Goal: Information Seeking & Learning: Learn about a topic

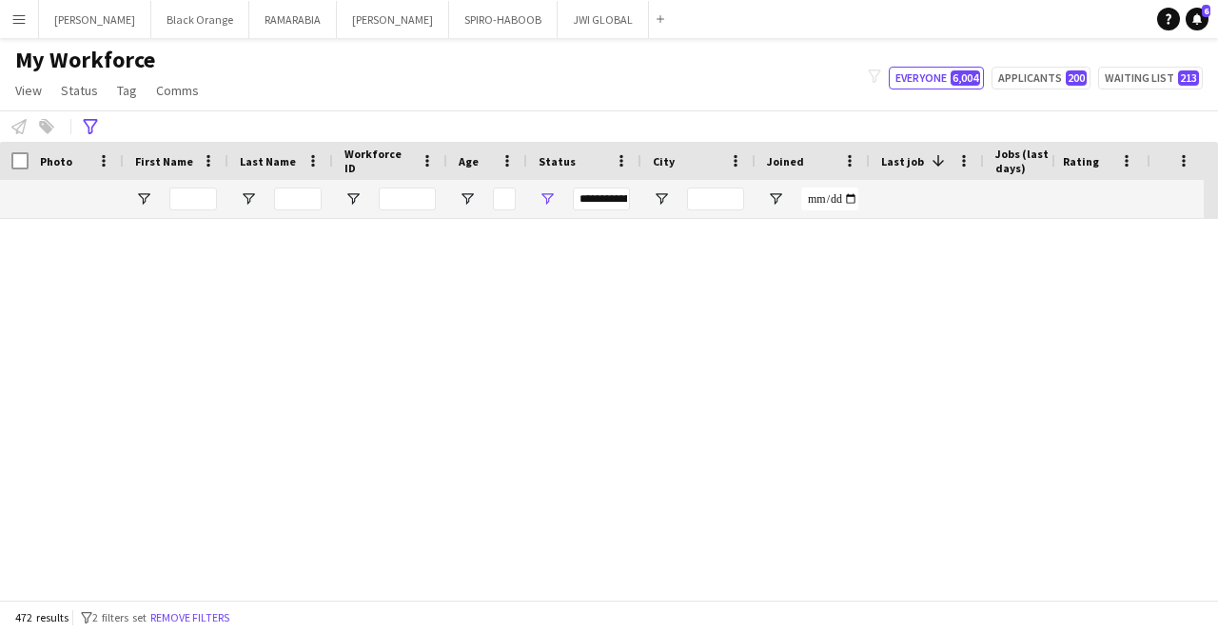
scroll to position [943, 0]
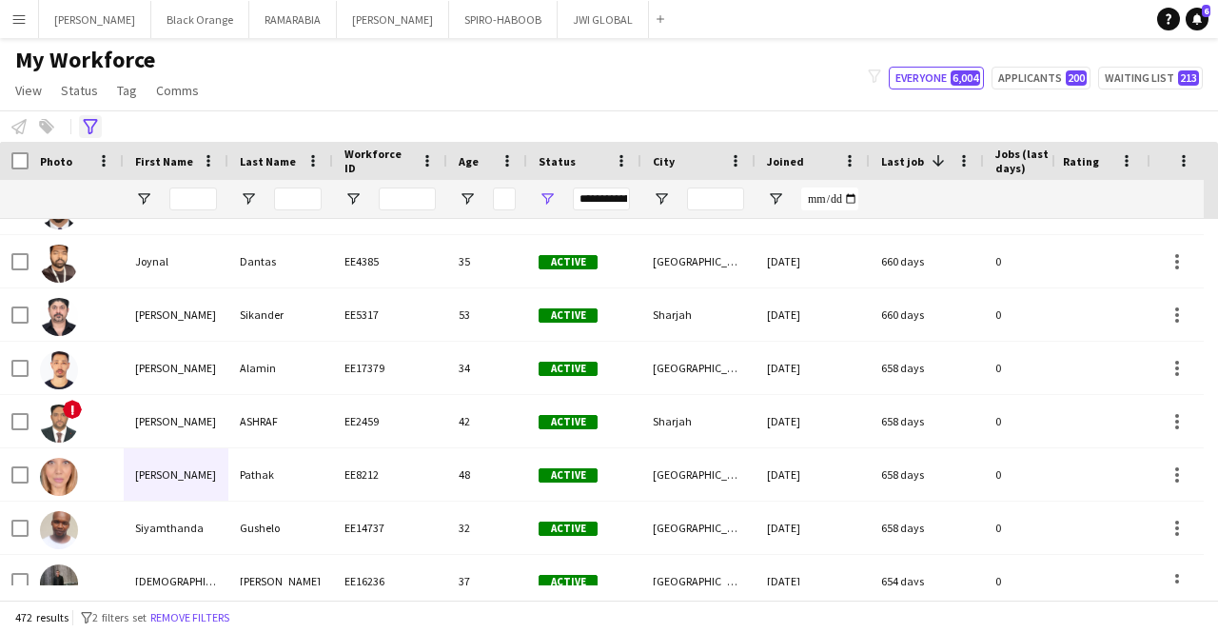
click at [88, 135] on div "Advanced filters" at bounding box center [90, 126] width 23 height 23
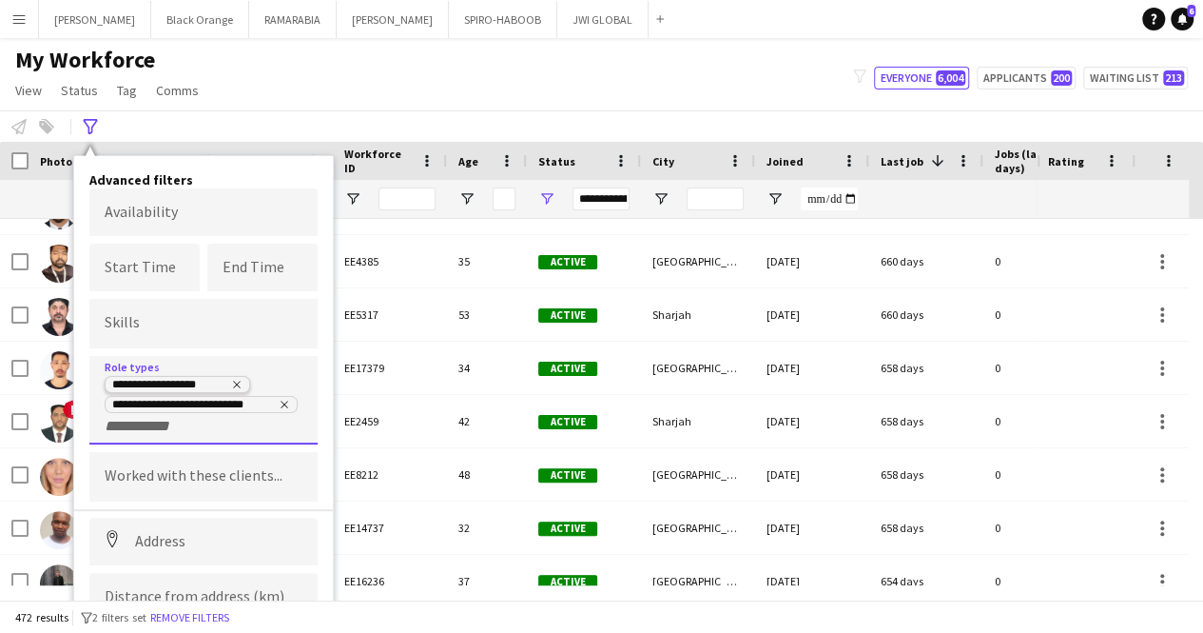
click at [238, 390] on delete-icon "Remove tag" at bounding box center [234, 386] width 15 height 15
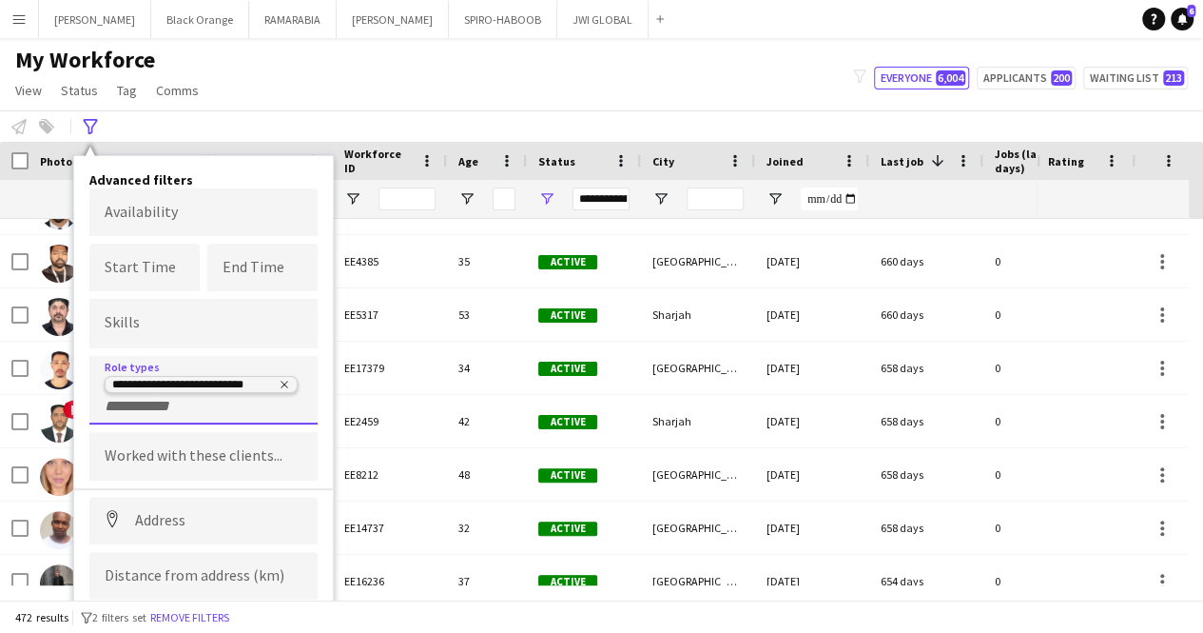
click at [289, 384] on icon "Remove tag" at bounding box center [284, 384] width 11 height 11
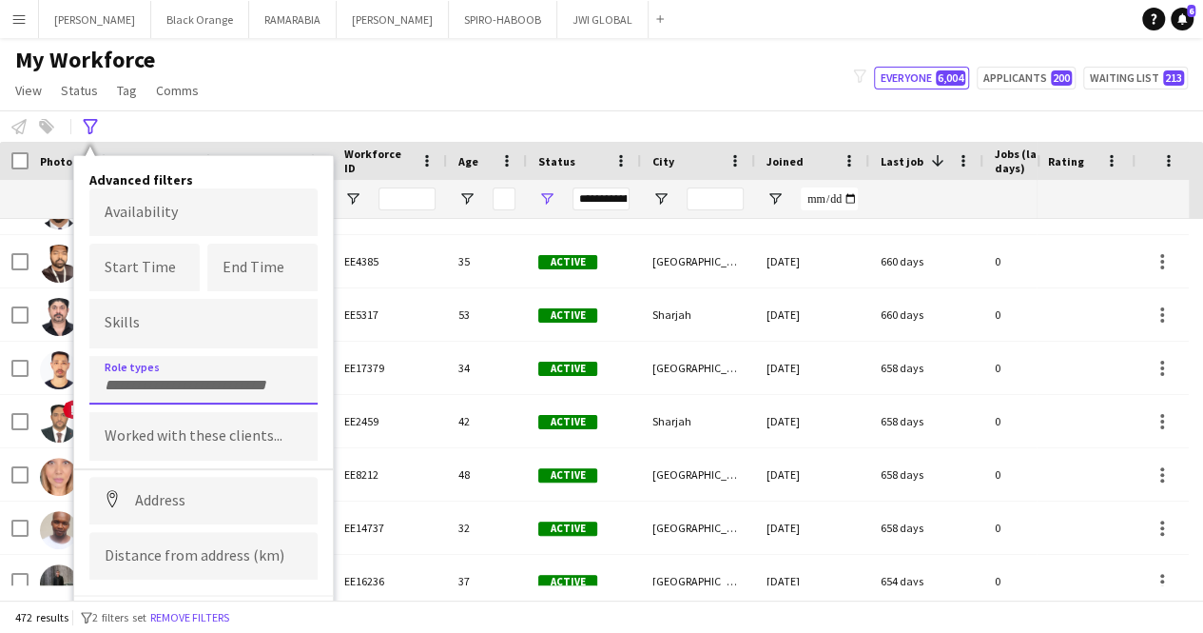
click at [244, 383] on input "Type to search role types..." at bounding box center [204, 385] width 198 height 17
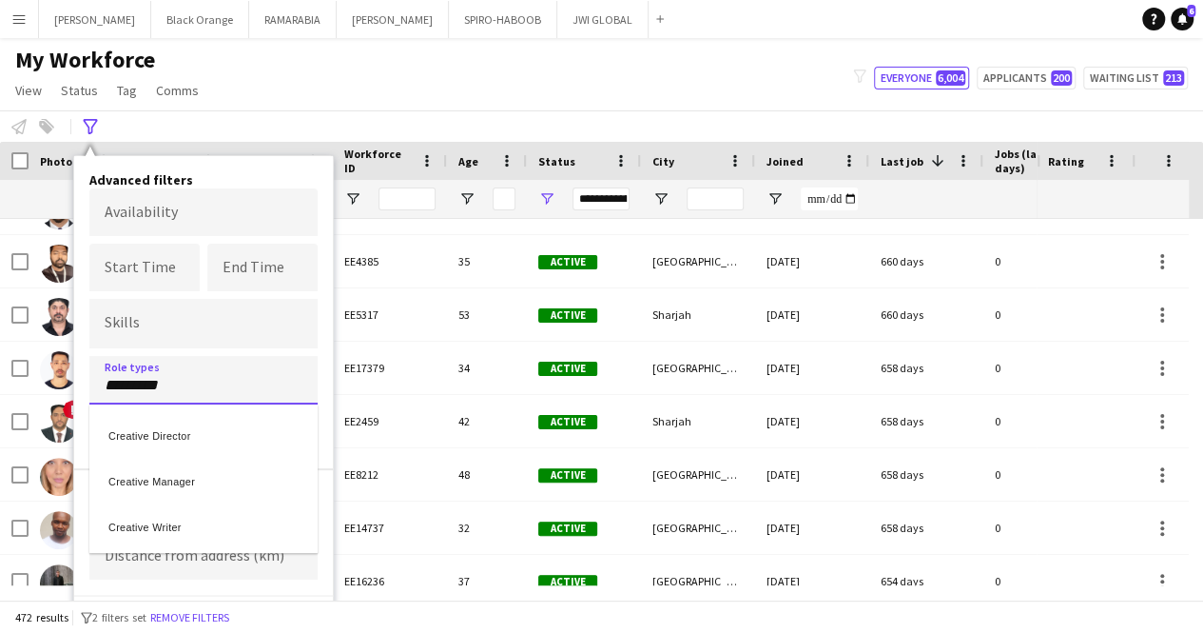
type input "********"
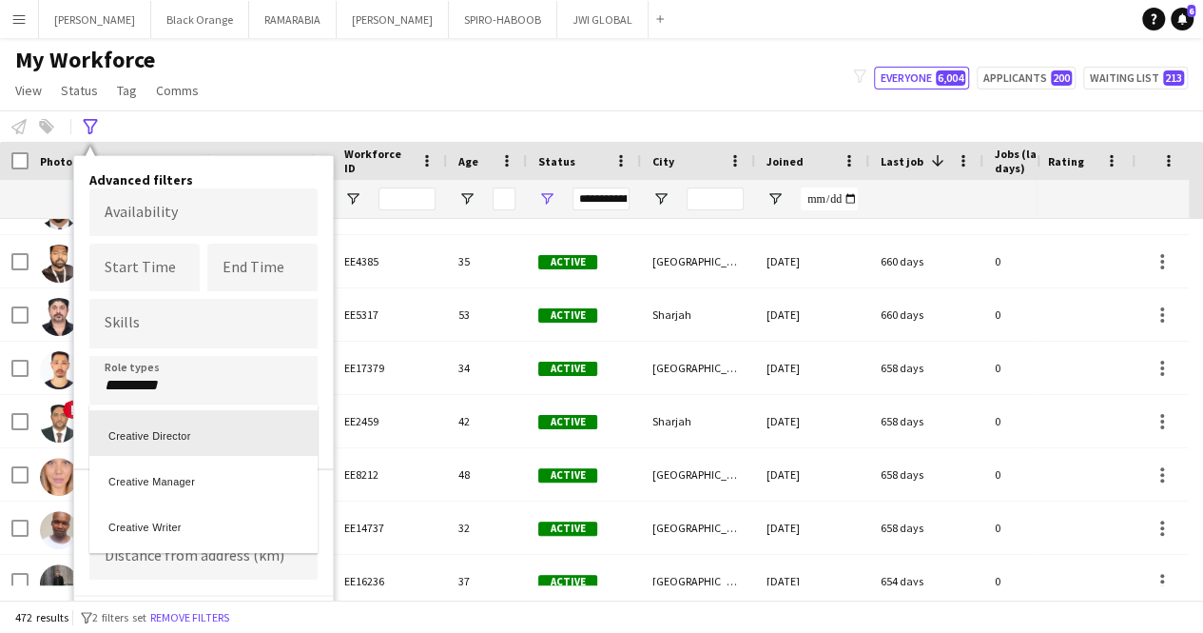
click at [208, 387] on div at bounding box center [601, 316] width 1203 height 633
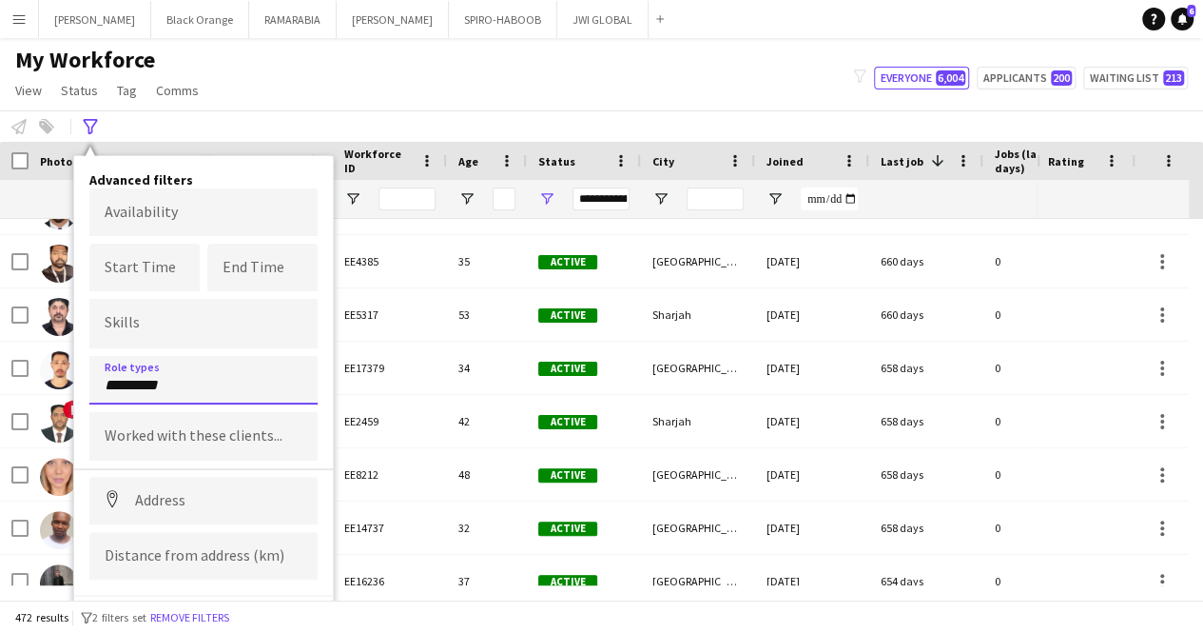
click at [211, 383] on input "********" at bounding box center [204, 385] width 198 height 17
type input "**"
click at [218, 438] on div "2D Designer" at bounding box center [203, 433] width 228 height 46
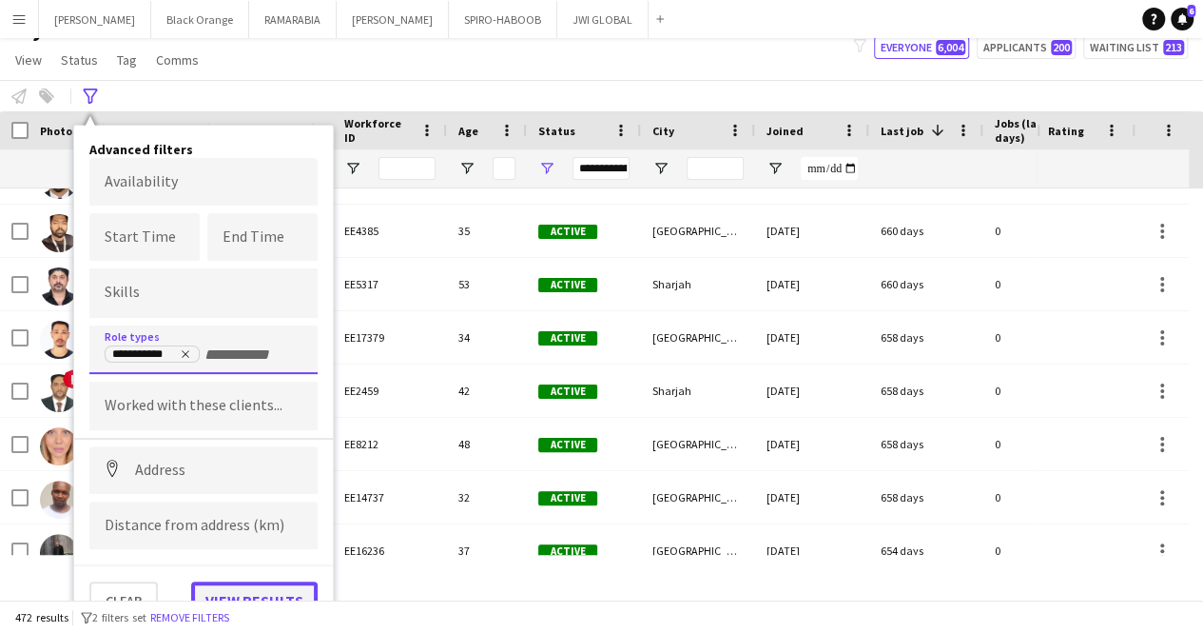
click at [270, 591] on button "View results" at bounding box center [254, 600] width 127 height 38
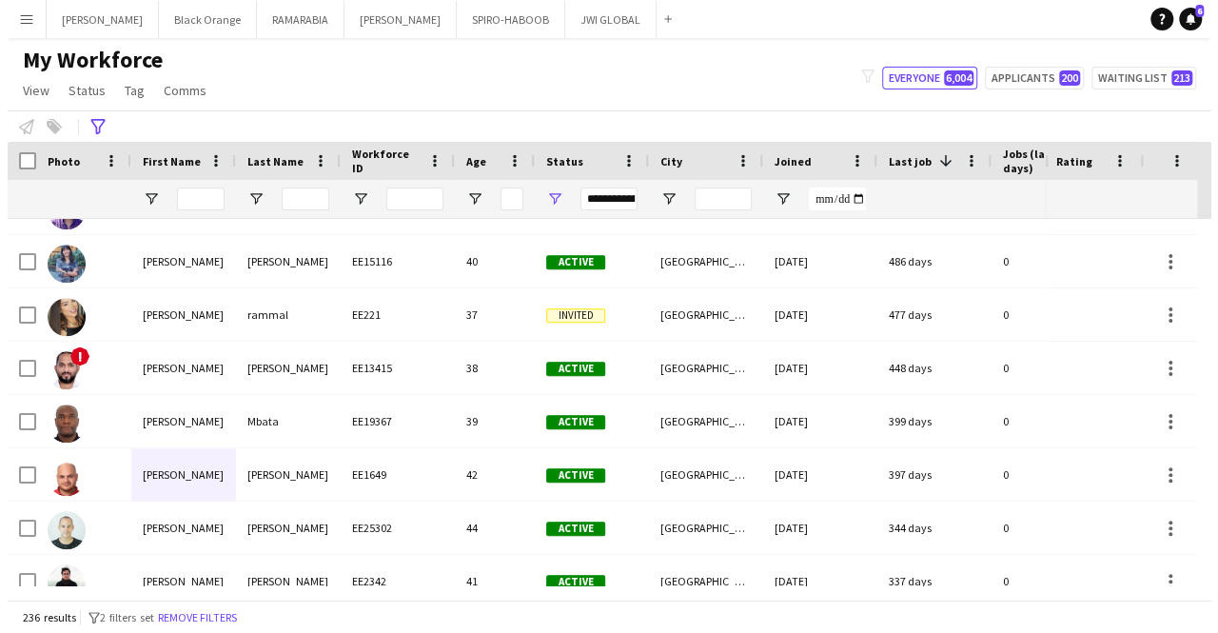
scroll to position [0, 0]
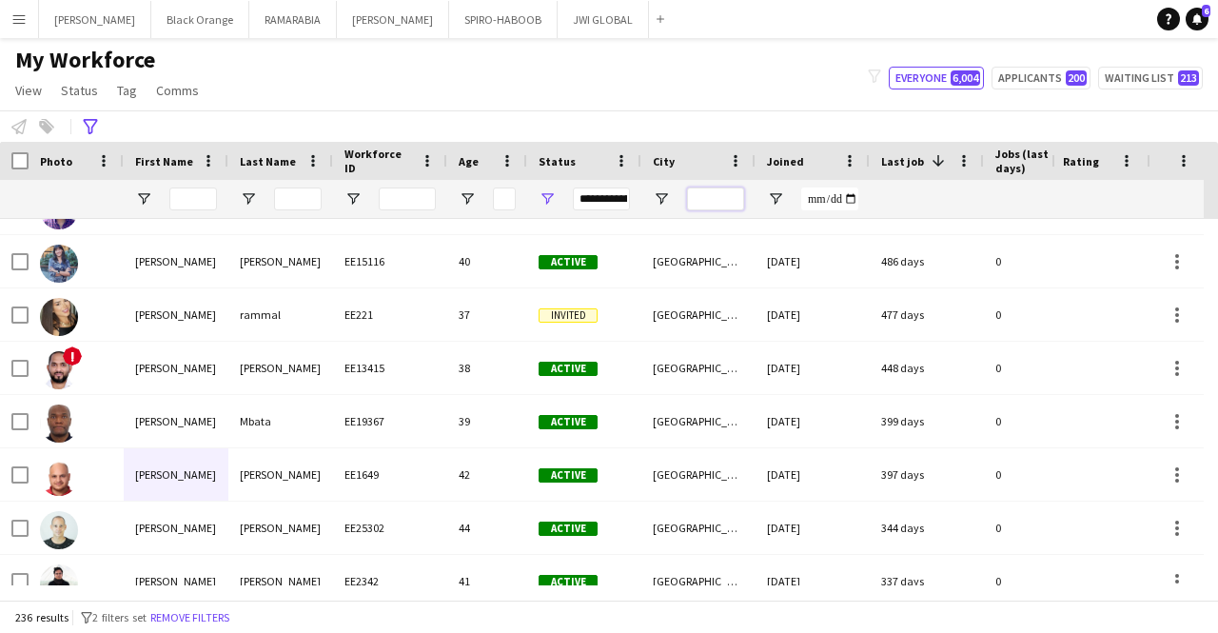
click at [719, 191] on input "City Filter Input" at bounding box center [715, 198] width 57 height 23
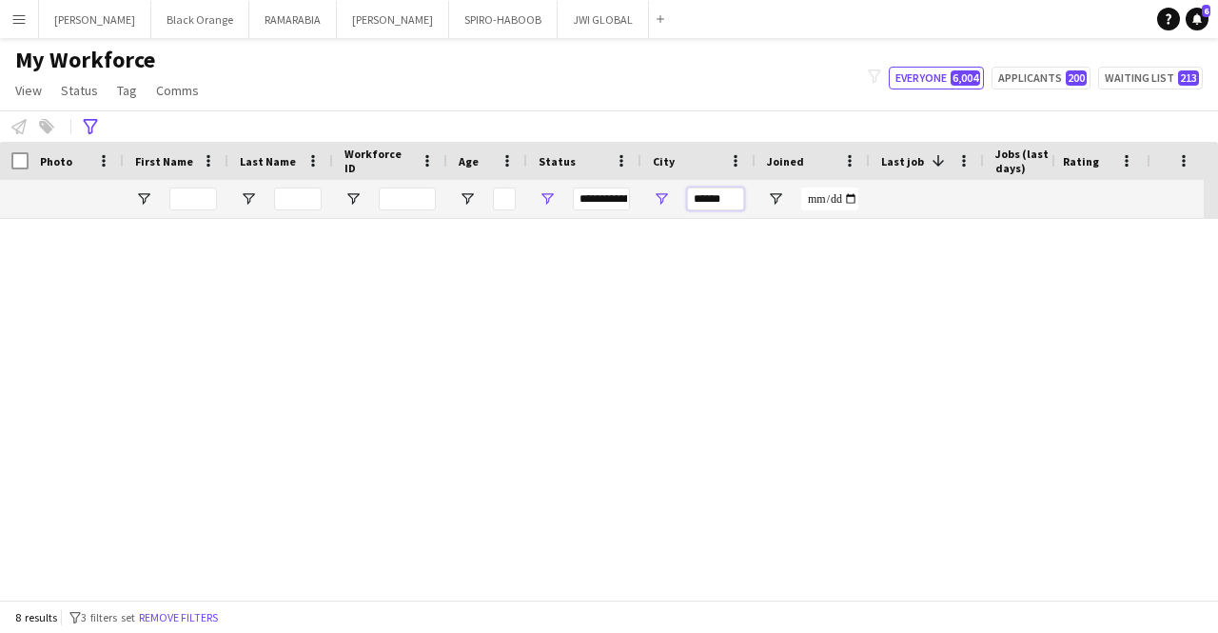
scroll to position [59, 0]
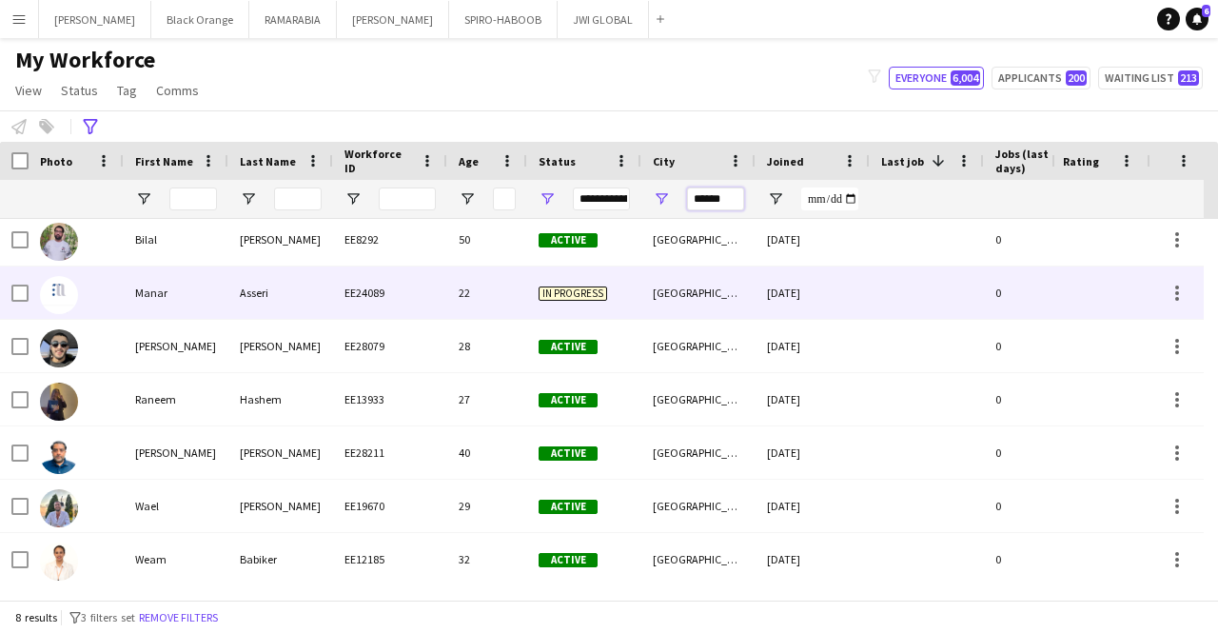
type input "******"
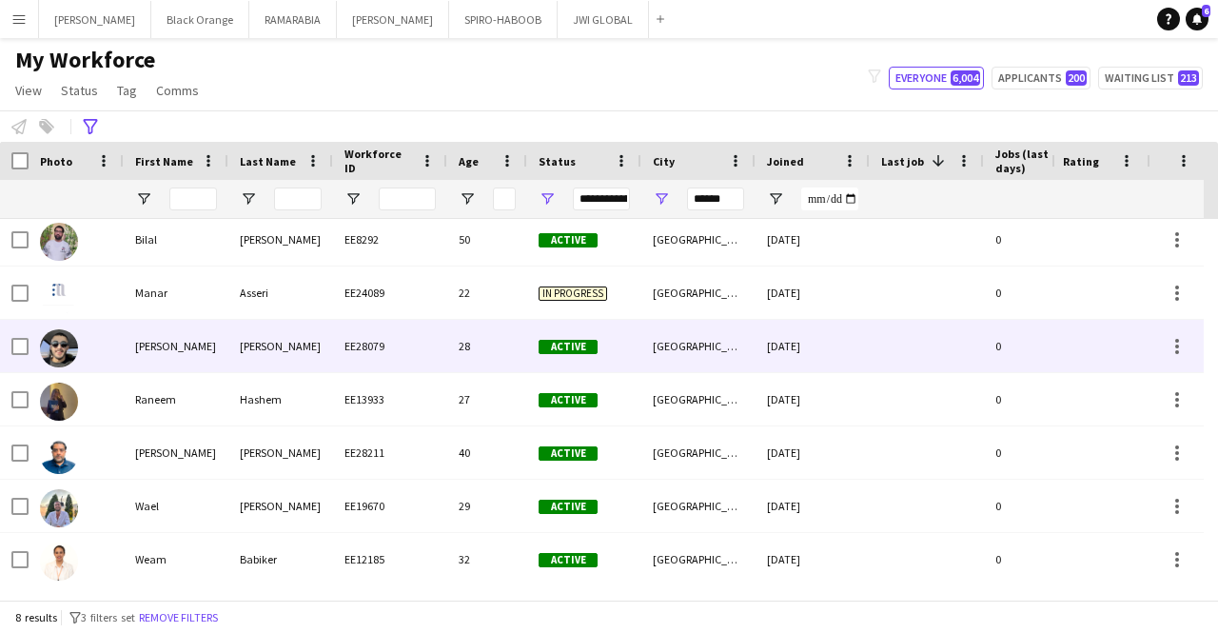
click at [474, 325] on div "28" at bounding box center [487, 346] width 80 height 52
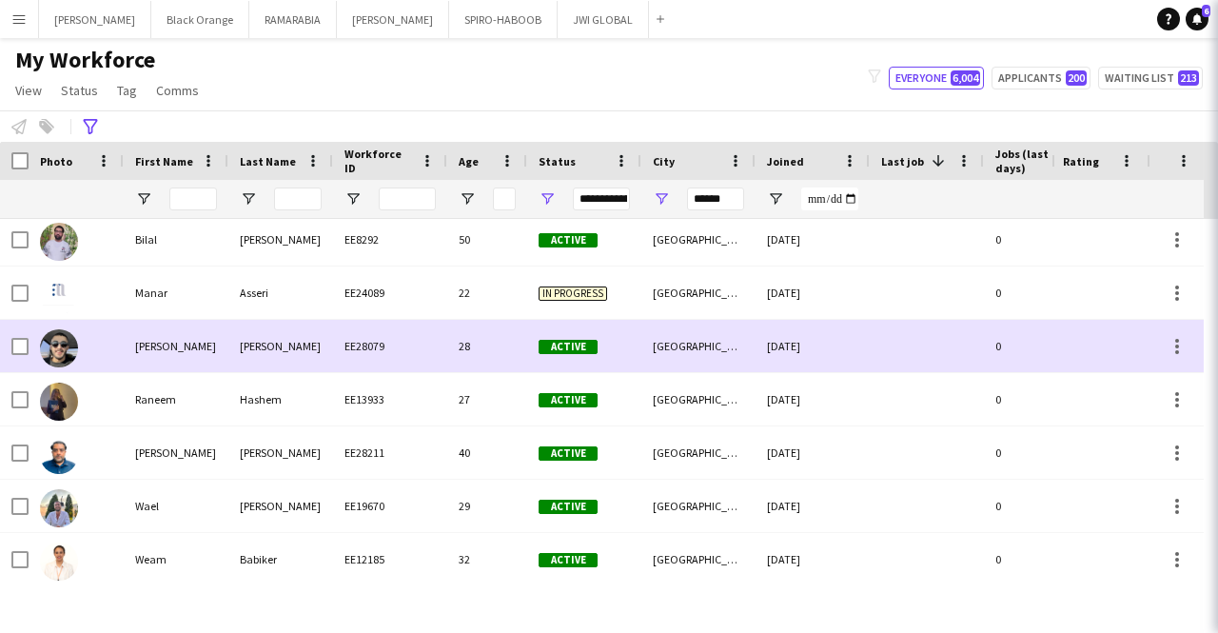
scroll to position [0, 0]
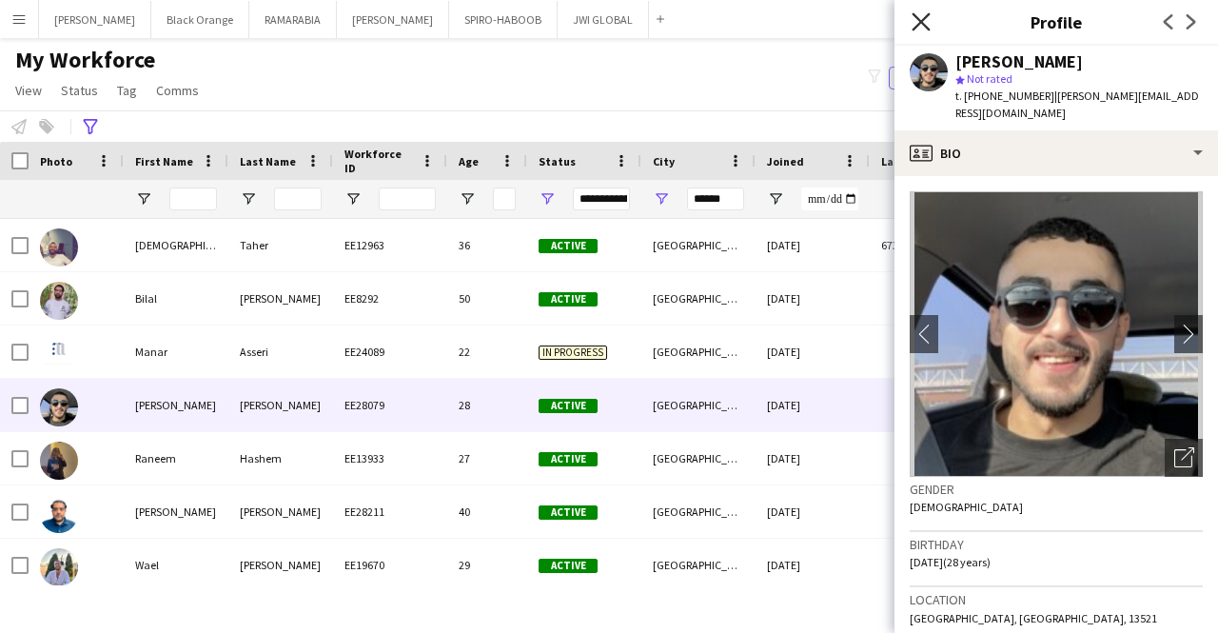
click at [921, 17] on icon "Close pop-in" at bounding box center [920, 21] width 18 height 18
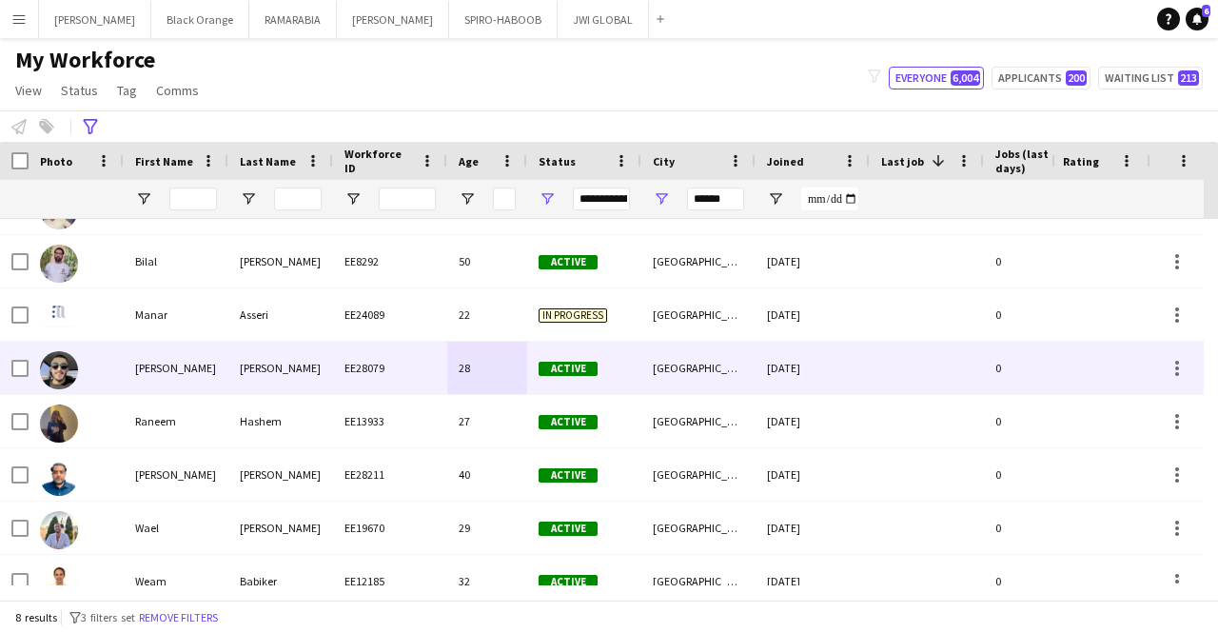
scroll to position [38, 0]
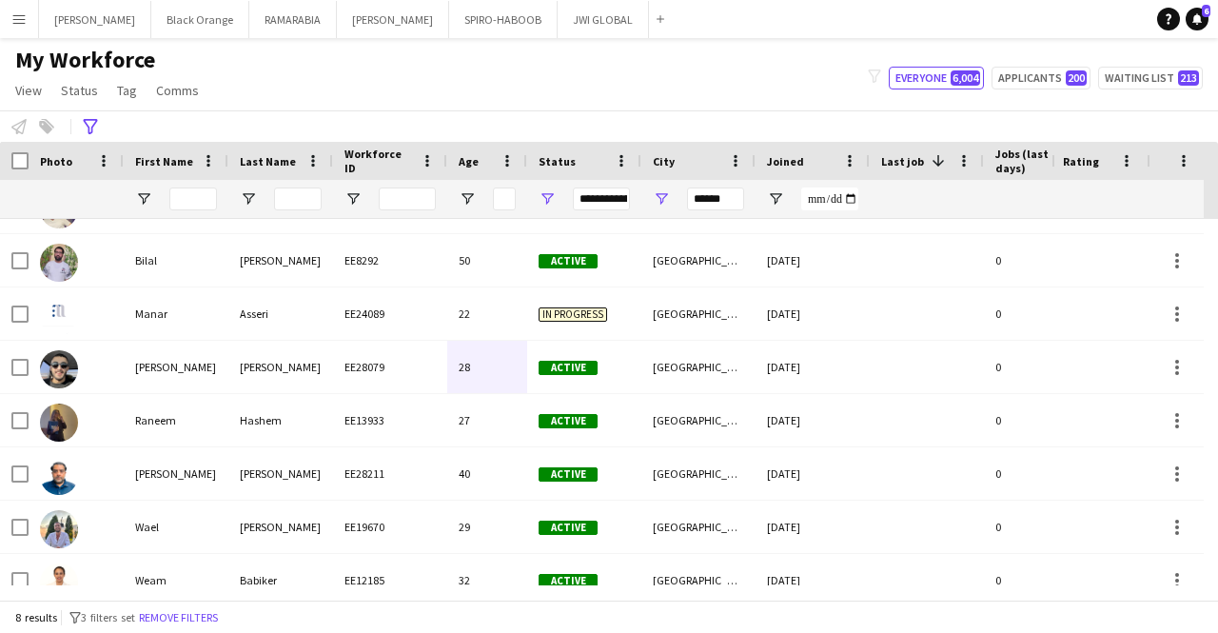
click at [465, 156] on span "Age" at bounding box center [469, 161] width 20 height 14
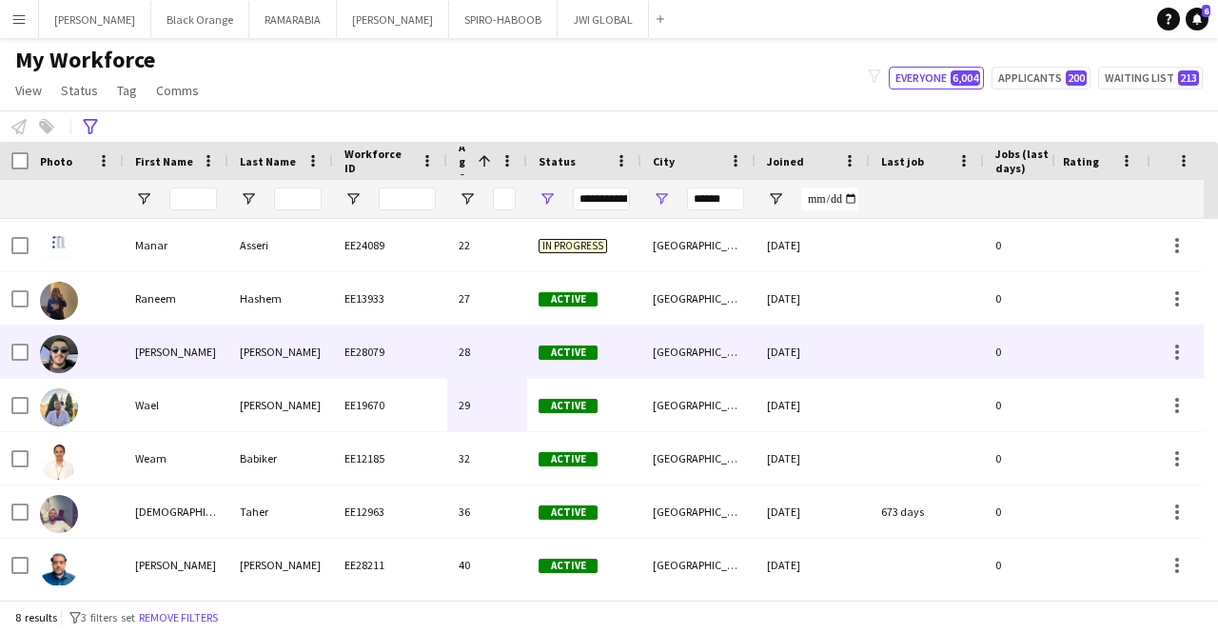
scroll to position [0, 0]
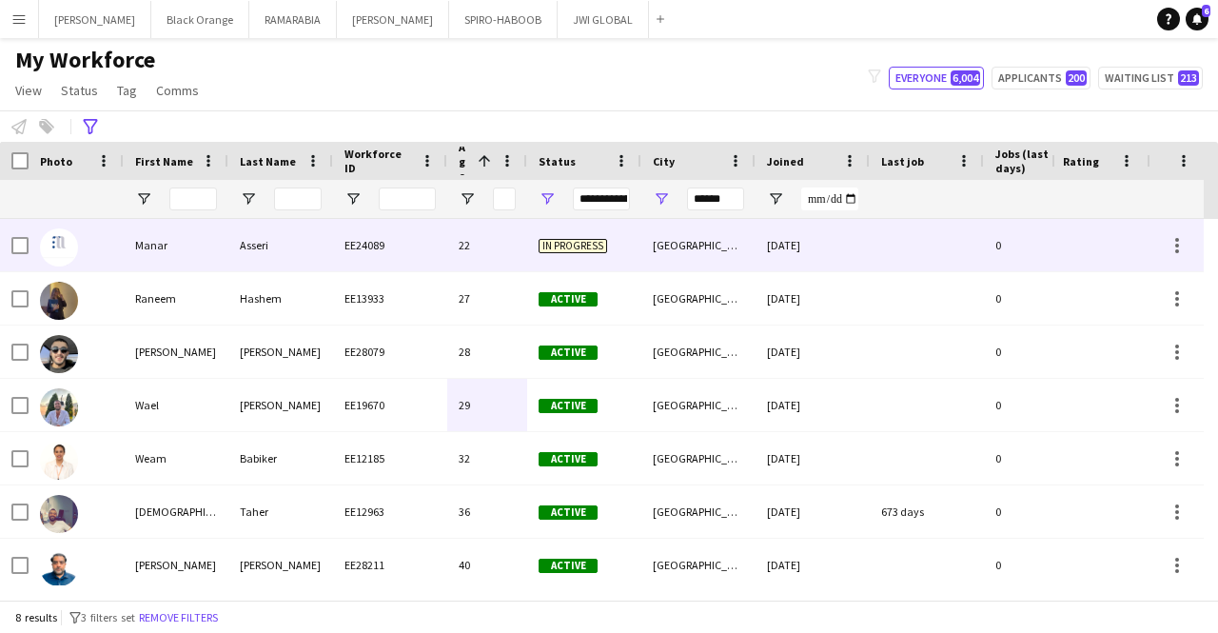
click at [209, 255] on div "Manar" at bounding box center [176, 245] width 105 height 52
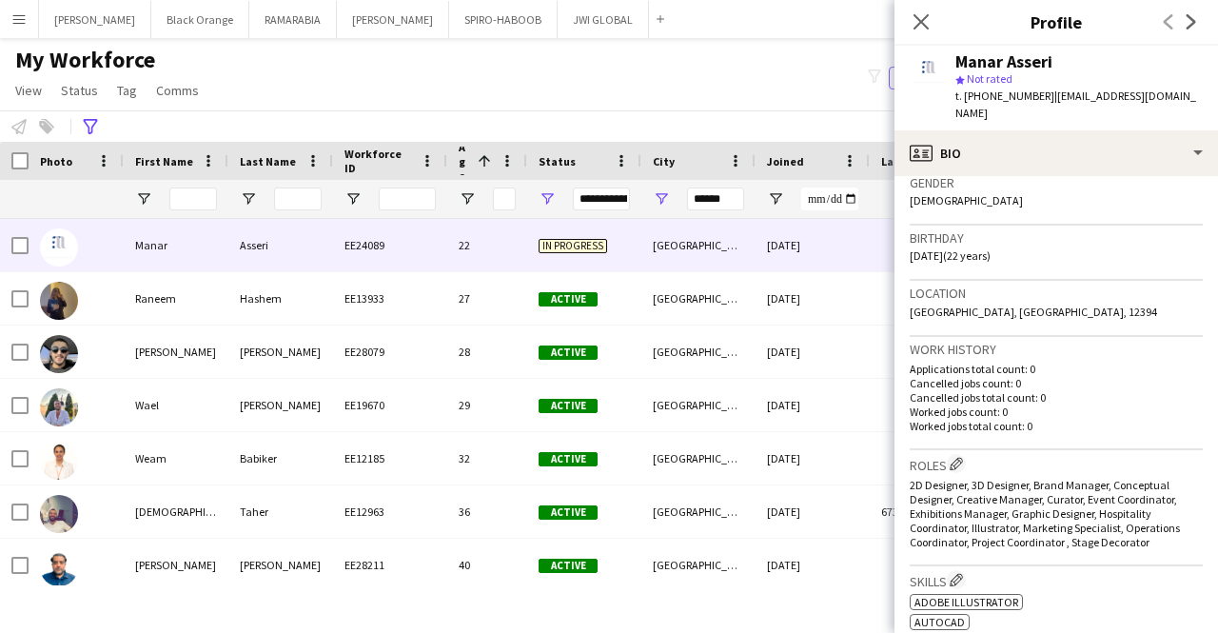
scroll to position [307, 0]
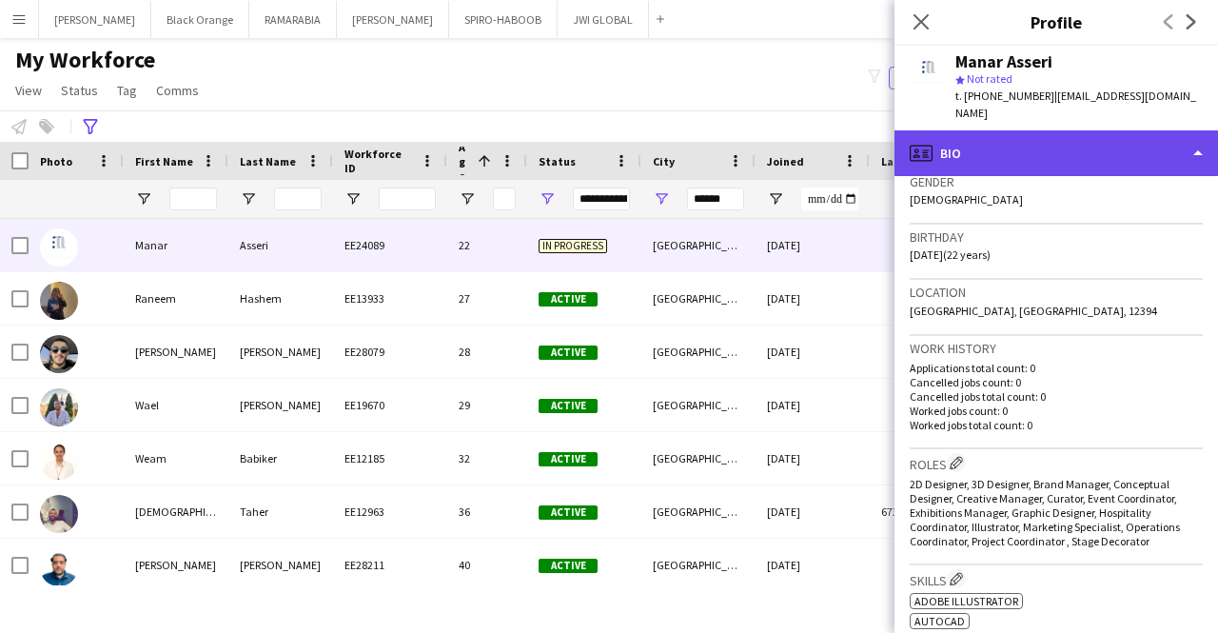
click at [1039, 147] on div "profile Bio" at bounding box center [1055, 153] width 323 height 46
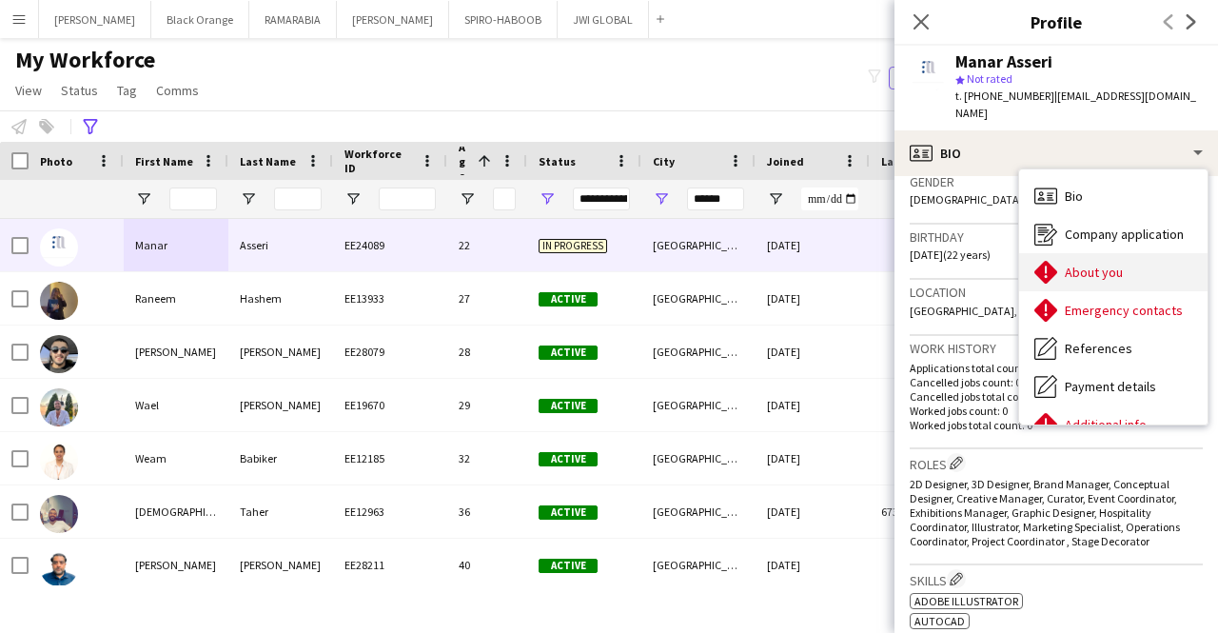
click at [1086, 264] on span "About you" at bounding box center [1093, 272] width 58 height 17
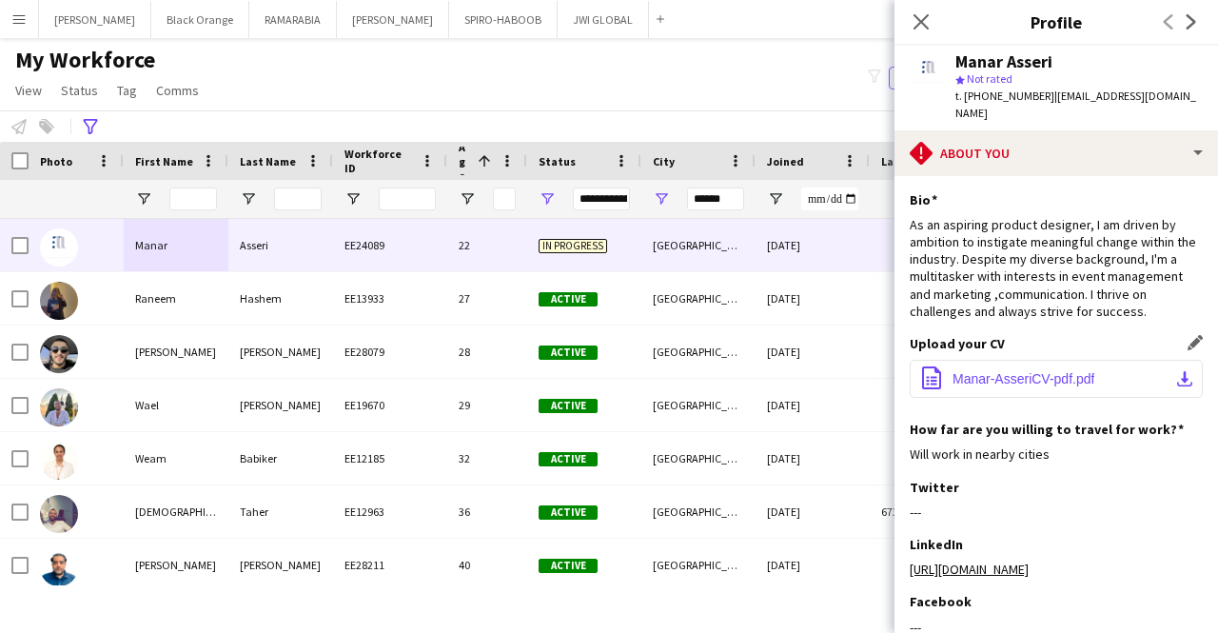
click at [995, 371] on span "Manar-AsseriCV-pdf.pdf" at bounding box center [1023, 378] width 142 height 15
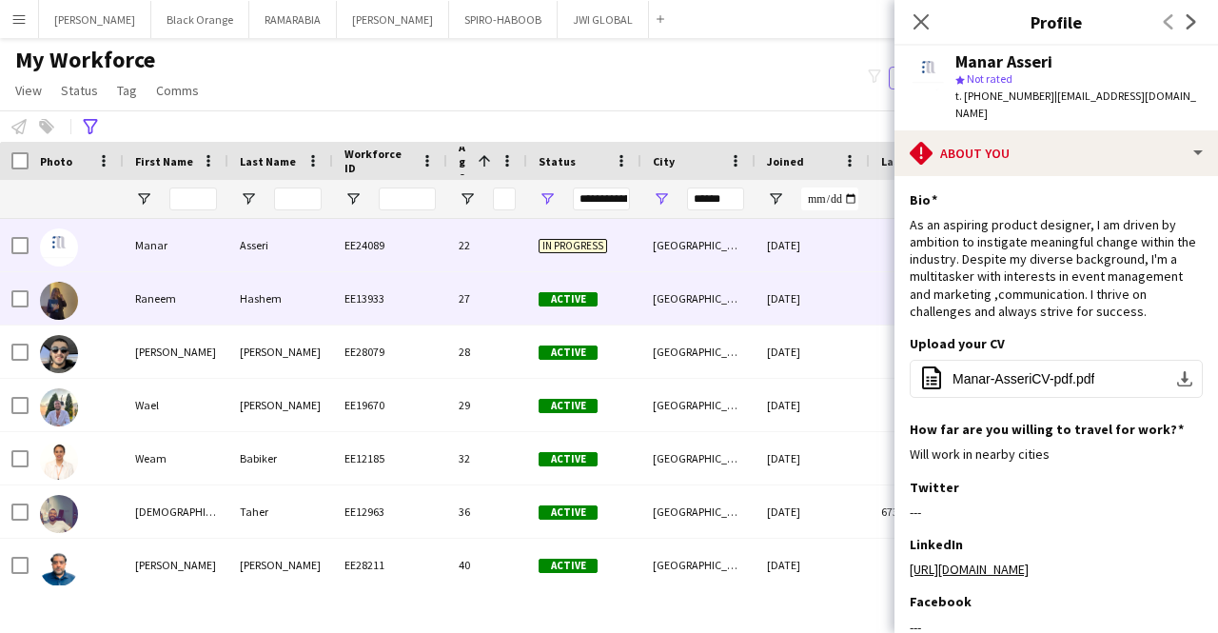
click at [283, 307] on div "Hashem" at bounding box center [280, 298] width 105 height 52
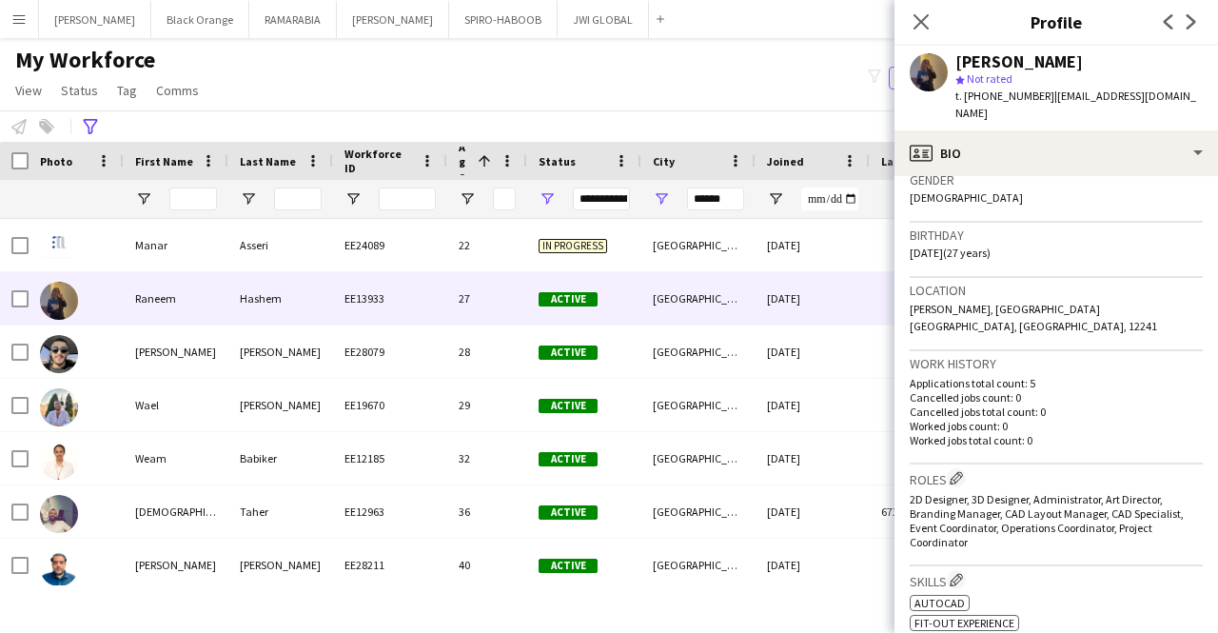
scroll to position [328, 0]
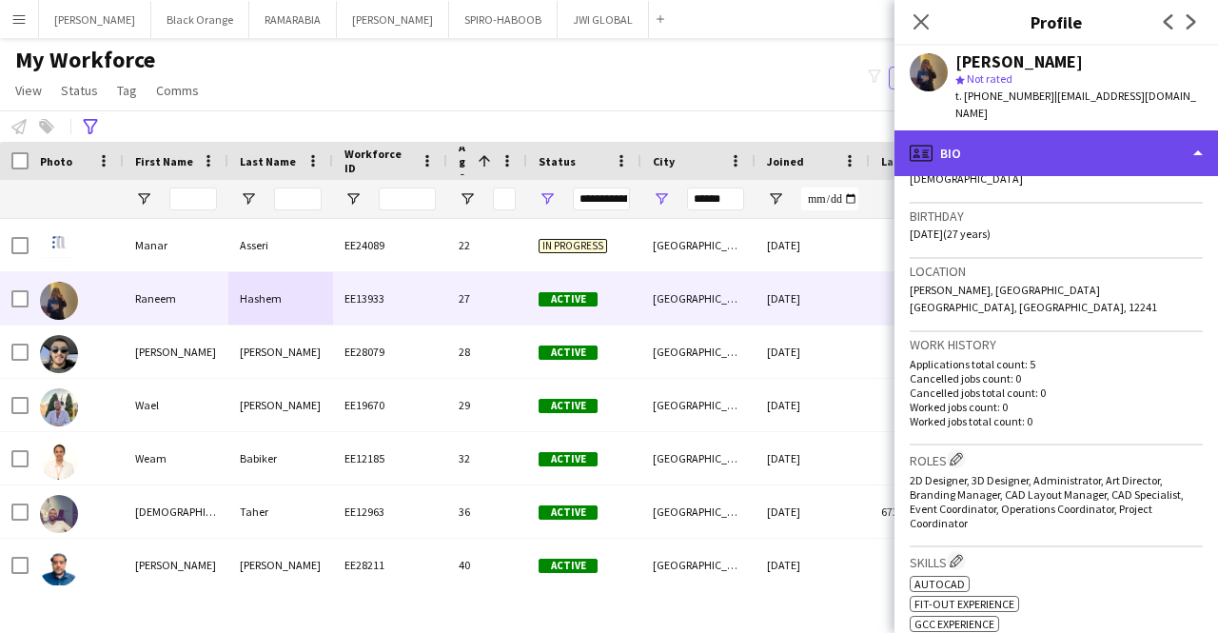
click at [1059, 130] on div "profile Bio" at bounding box center [1055, 153] width 323 height 46
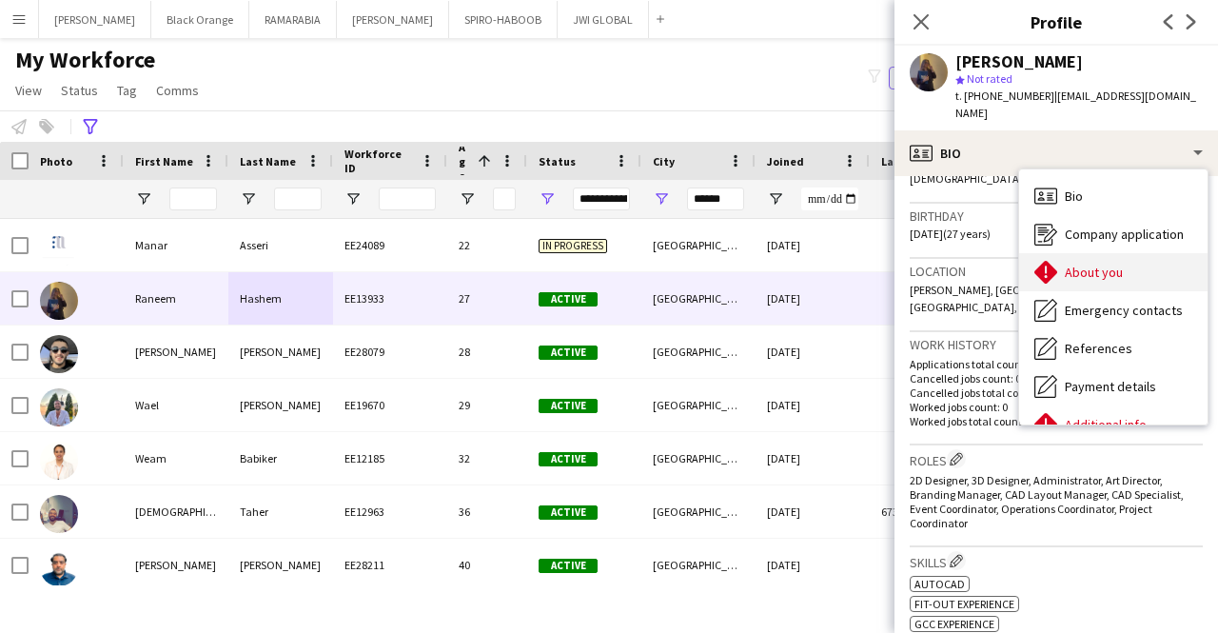
click at [1115, 253] on div "About you About you" at bounding box center [1113, 272] width 188 height 38
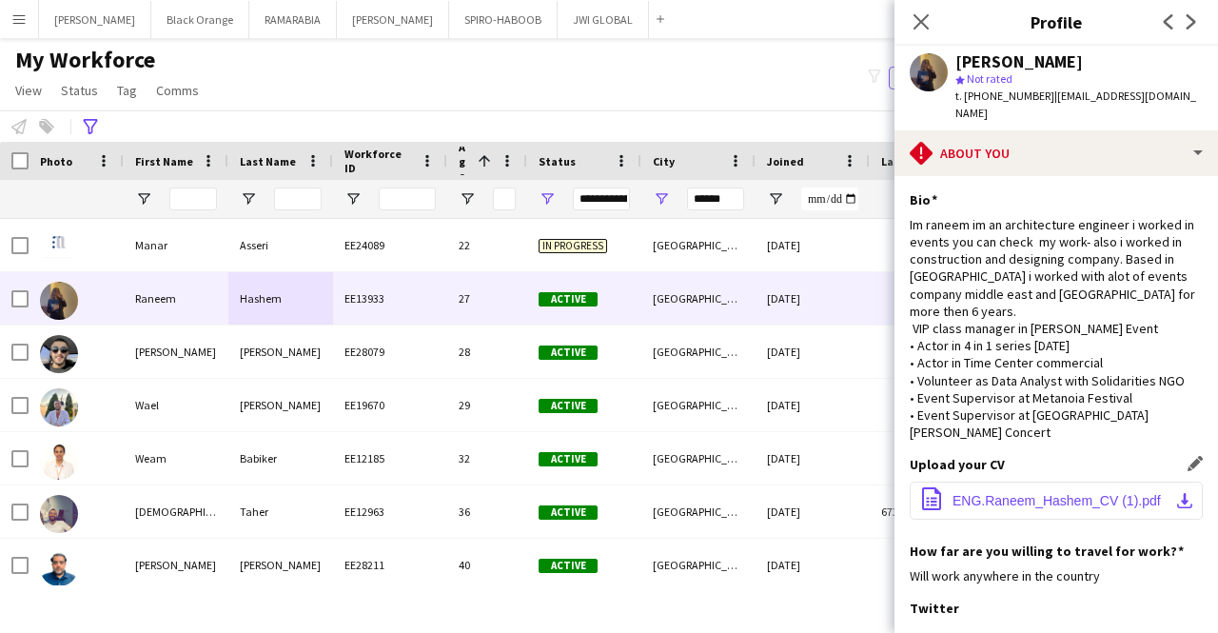
click at [1039, 493] on span "ENG.Raneem_Hashem_CV (1).pdf" at bounding box center [1056, 500] width 208 height 15
click at [922, 28] on icon "Close pop-in" at bounding box center [920, 21] width 18 height 18
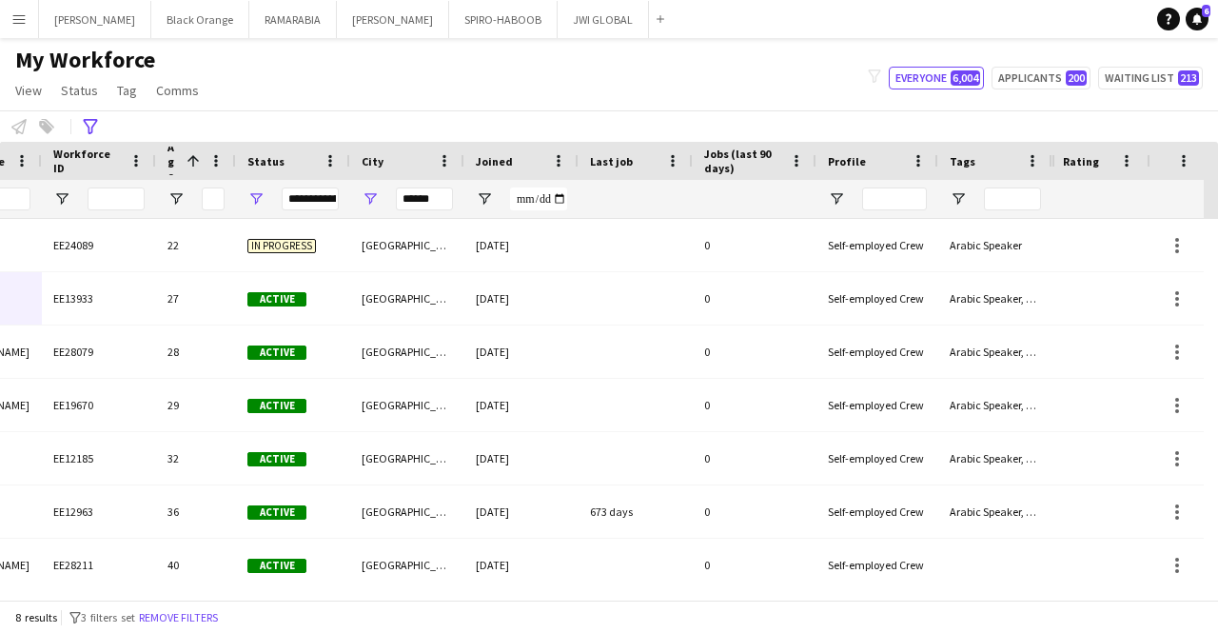
scroll to position [0, 0]
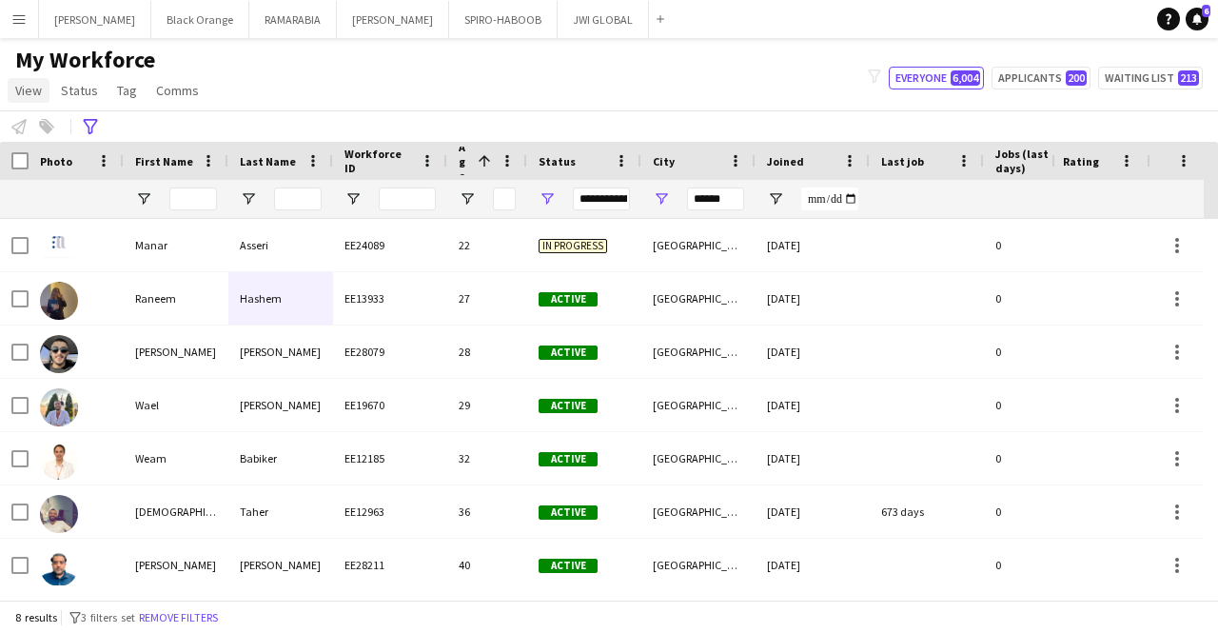
click at [38, 98] on span "View" at bounding box center [28, 90] width 27 height 17
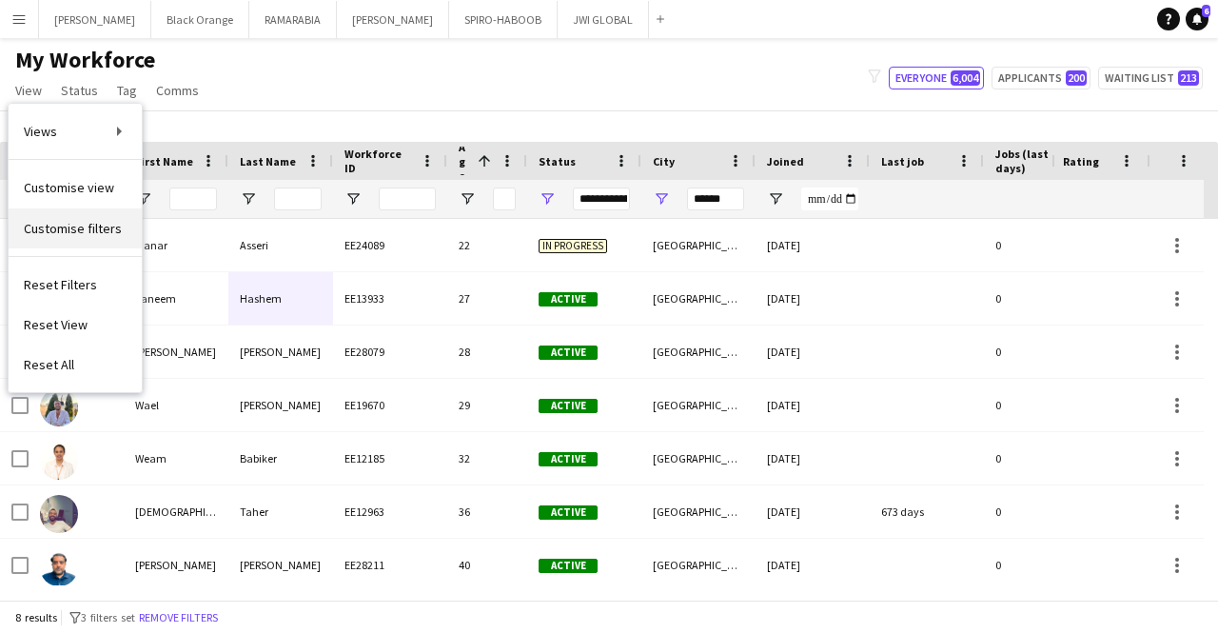
click at [123, 224] on link "Customise filters" at bounding box center [75, 228] width 133 height 40
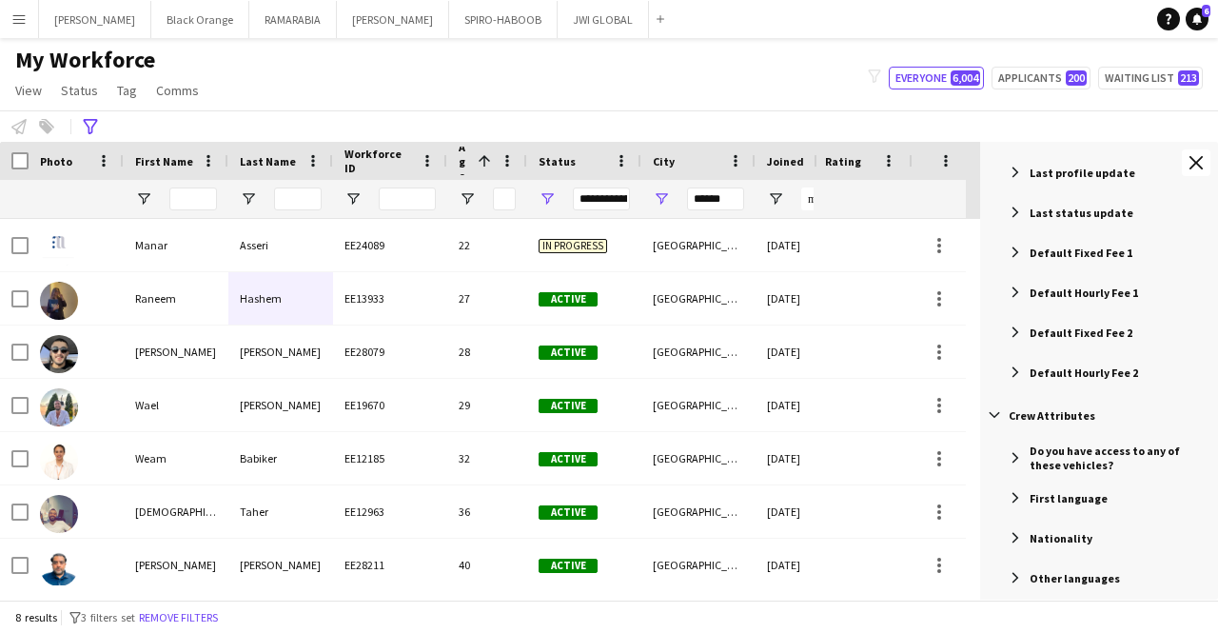
scroll to position [801, 0]
click at [1064, 547] on div "Nationality" at bounding box center [1102, 536] width 232 height 34
